Goal: Answer question/provide support: Share knowledge or assist other users

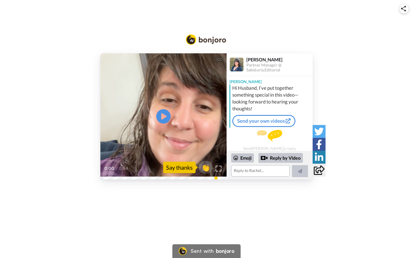
click at [171, 120] on video at bounding box center [163, 116] width 126 height 126
click at [203, 167] on span "👏" at bounding box center [206, 167] width 18 height 11
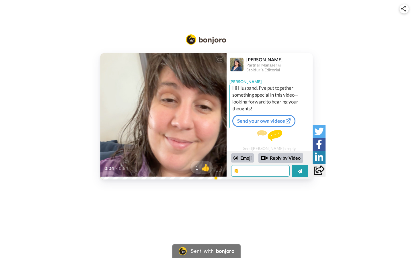
click at [276, 171] on textarea "👏" at bounding box center [260, 170] width 58 height 11
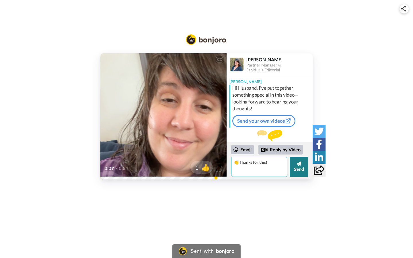
type textarea "👏 Thanks for this!"
click at [294, 171] on button "Send" at bounding box center [298, 167] width 18 height 20
click at [244, 171] on textarea "👏 Thanks for this!" at bounding box center [259, 167] width 56 height 20
type textarea "I don't see captions on my side"
click at [290, 165] on button "Send" at bounding box center [298, 167] width 18 height 20
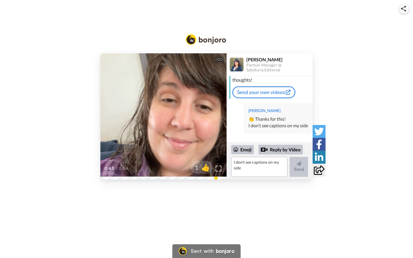
scroll to position [20, 0]
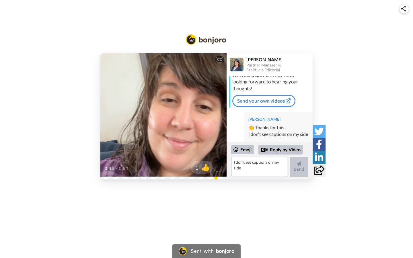
click at [222, 58] on div "CC" at bounding box center [219, 60] width 7 height 6
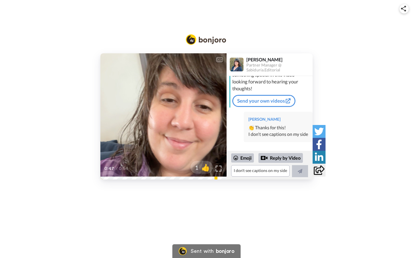
click at [109, 177] on div "CC Play/Pause 0:47 / 0:54 1 👍" at bounding box center [163, 116] width 126 height 126
click at [260, 171] on textarea "I don't see captions on my side" at bounding box center [260, 170] width 58 height 11
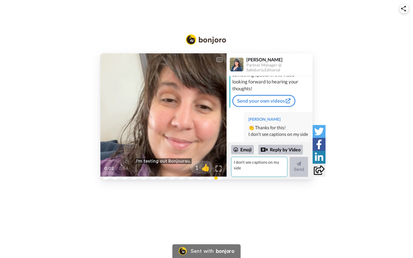
scroll to position [29, 0]
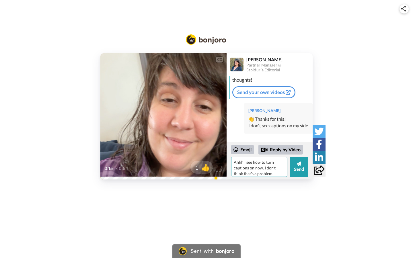
type textarea "Ahhh I see how to turn captions on now. I don't think that's a problem."
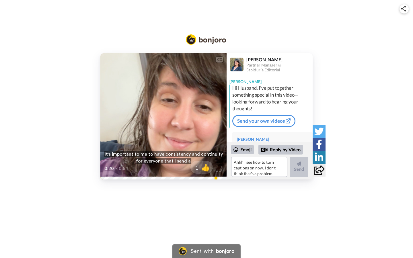
scroll to position [42, 0]
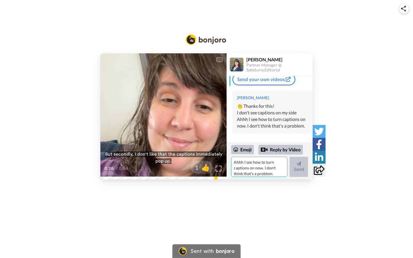
click at [263, 166] on textarea "Ahhh I see how to turn captions on now. I don't think that's a problem." at bounding box center [259, 167] width 56 height 20
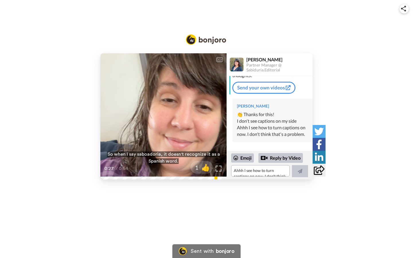
click at [277, 203] on div "CC Play/Pause So when I say saboadoria, it doesn't recognize it as a Spanish wo…" at bounding box center [206, 129] width 413 height 258
click at [263, 173] on textarea "Ahhh I see how to turn captions on now. I don't think that's a problem." at bounding box center [260, 170] width 58 height 11
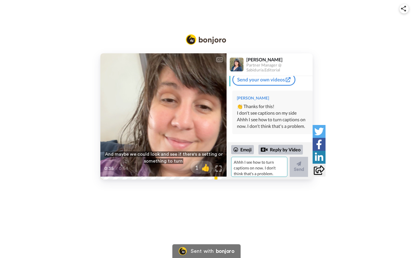
scroll to position [42, 0]
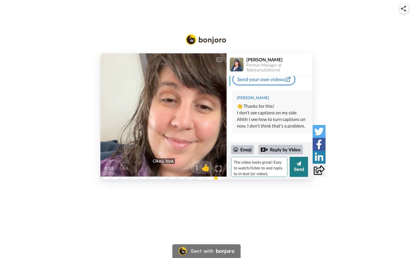
type textarea "The video looks great! Easy to watch/listen to and reply to in text (or video)."
click at [298, 171] on button "Send" at bounding box center [298, 167] width 18 height 20
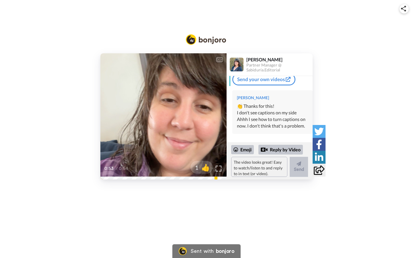
scroll to position [56, 0]
